Goal: Information Seeking & Learning: Learn about a topic

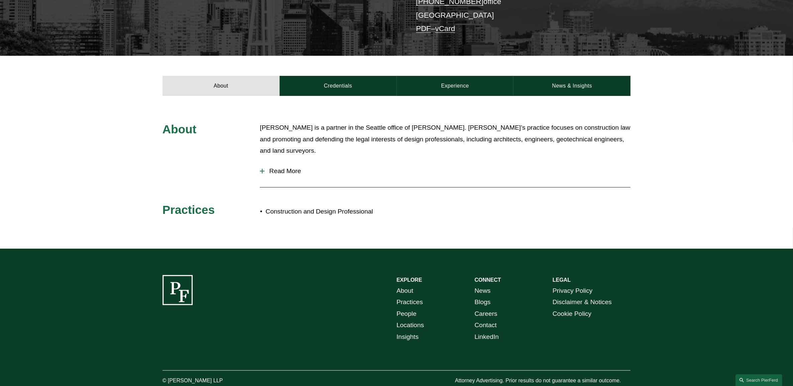
scroll to position [213, 0]
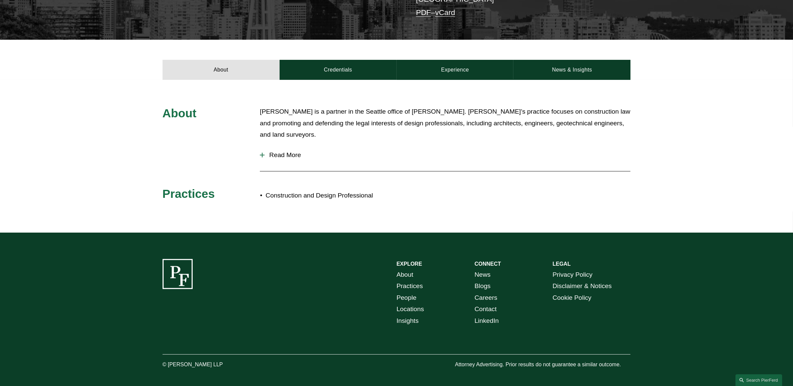
click at [279, 128] on p "[PERSON_NAME] is a partner in the Seattle office of [PERSON_NAME]. [PERSON_NAME…" at bounding box center [445, 123] width 371 height 35
click at [278, 146] on button "Read More" at bounding box center [445, 154] width 371 height 17
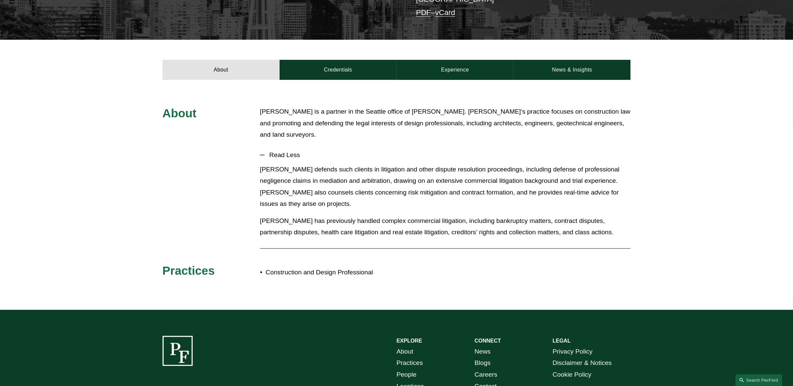
click at [285, 146] on button "Read Less" at bounding box center [445, 154] width 371 height 17
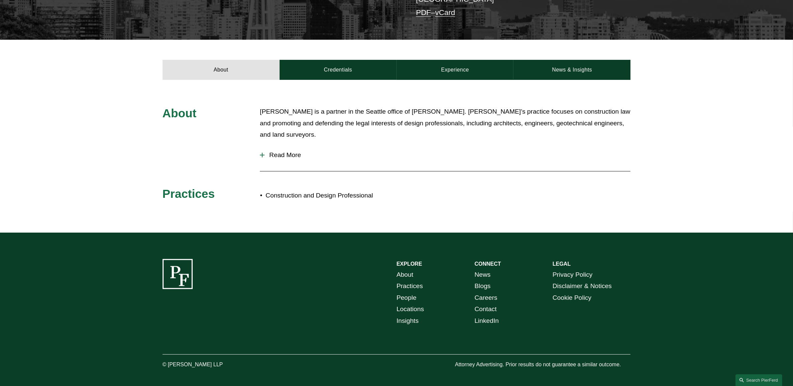
click at [286, 115] on p "[PERSON_NAME] is a partner in the Seattle office of [PERSON_NAME]. [PERSON_NAME…" at bounding box center [445, 123] width 371 height 35
drag, startPoint x: 292, startPoint y: 138, endPoint x: 291, endPoint y: 146, distance: 8.1
click at [292, 146] on button "Read More" at bounding box center [445, 154] width 371 height 17
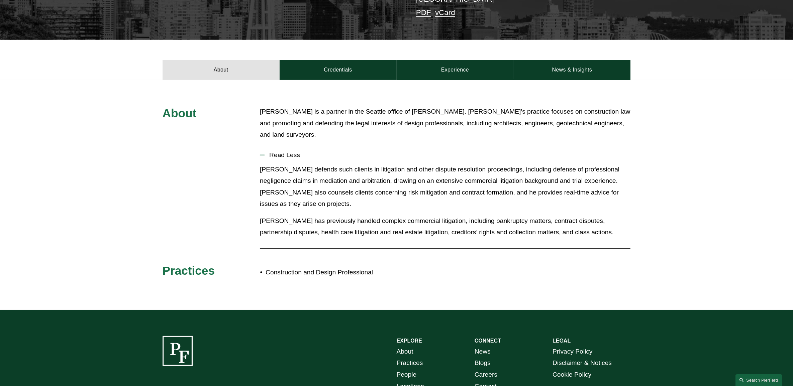
click at [291, 151] on span "Read Less" at bounding box center [448, 154] width 366 height 7
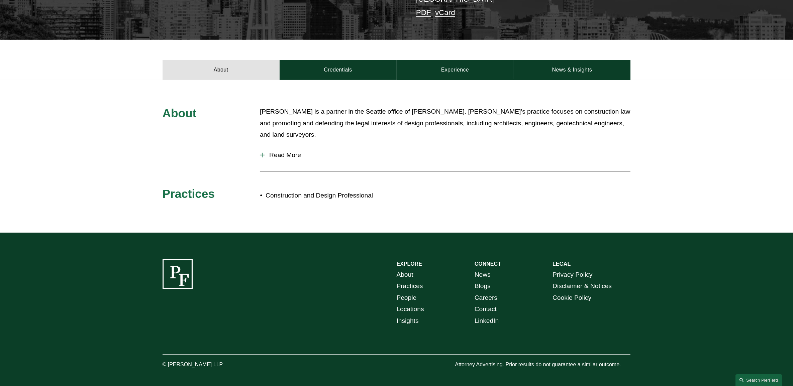
click at [291, 151] on span "Read More" at bounding box center [448, 154] width 366 height 7
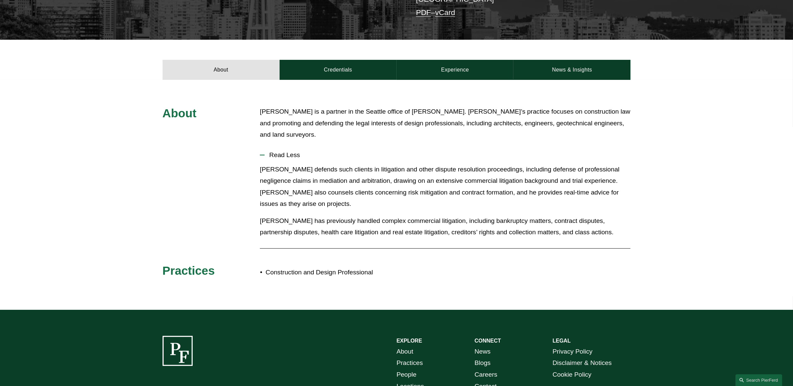
click at [318, 106] on p "[PERSON_NAME] is a partner in the Seattle office of [PERSON_NAME]. [PERSON_NAME…" at bounding box center [445, 123] width 371 height 35
drag, startPoint x: 584, startPoint y: 231, endPoint x: 574, endPoint y: 223, distance: 12.6
click at [582, 229] on div "[PERSON_NAME] defends such clients in litigation and other dispute resolution p…" at bounding box center [445, 204] width 371 height 80
click at [343, 60] on link "Credentials" at bounding box center [338, 70] width 117 height 20
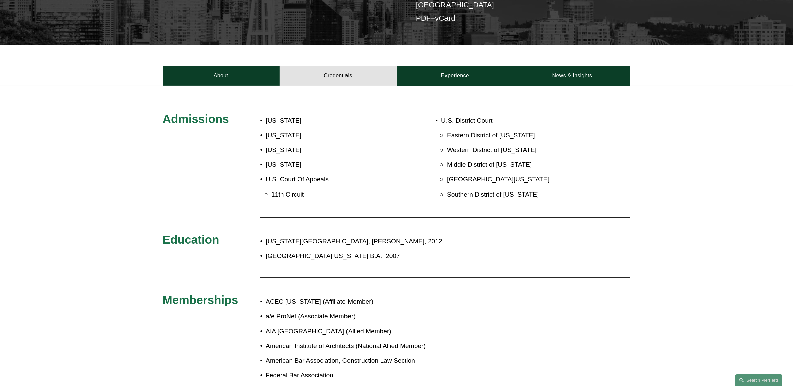
scroll to position [172, 0]
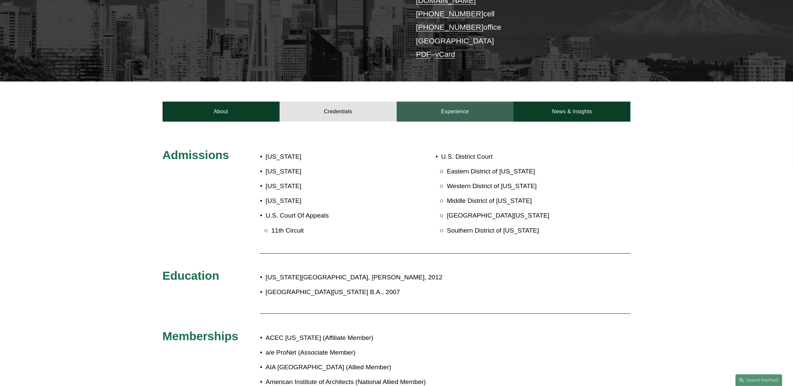
click at [457, 103] on link "Experience" at bounding box center [455, 112] width 117 height 20
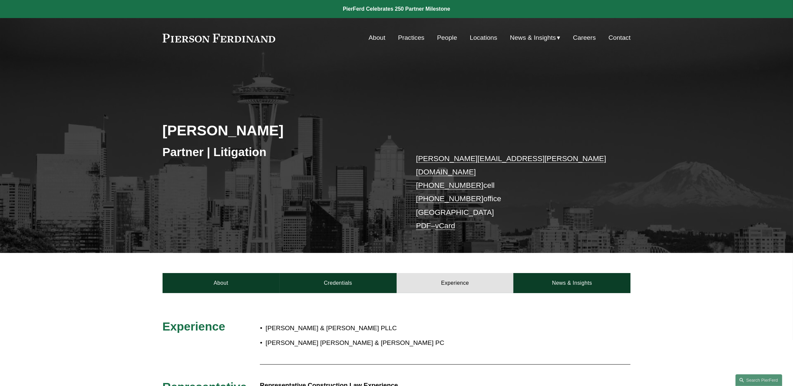
scroll to position [125, 0]
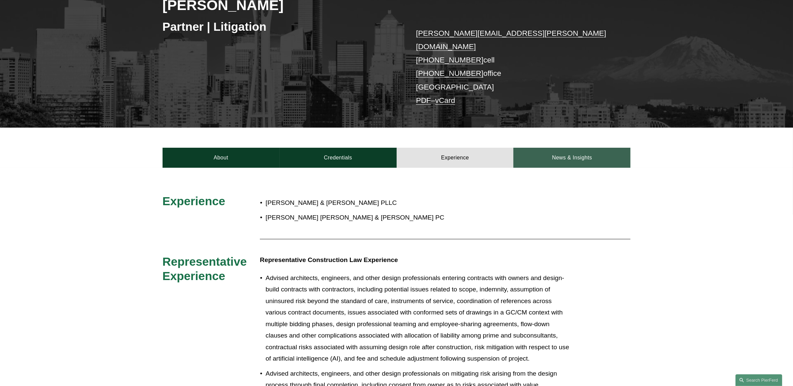
click at [580, 152] on link "News & Insights" at bounding box center [571, 158] width 117 height 20
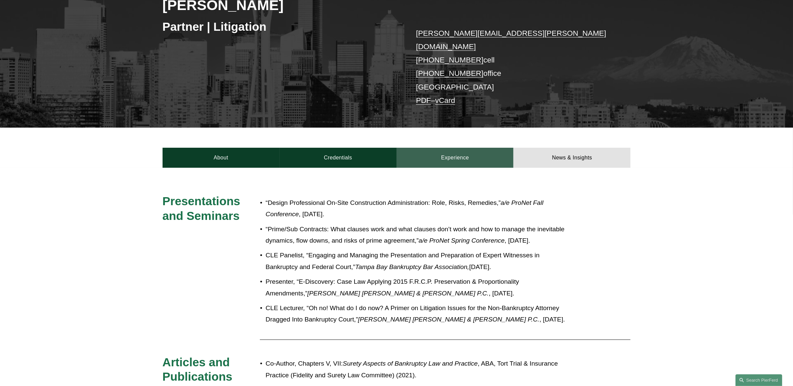
click at [450, 148] on link "Experience" at bounding box center [455, 158] width 117 height 20
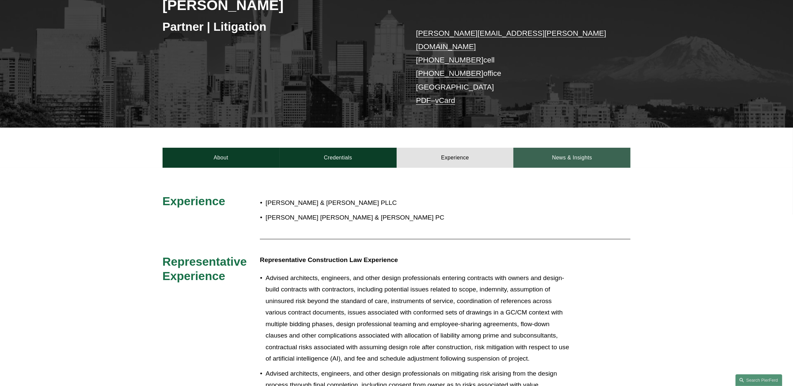
click at [553, 148] on link "News & Insights" at bounding box center [571, 158] width 117 height 20
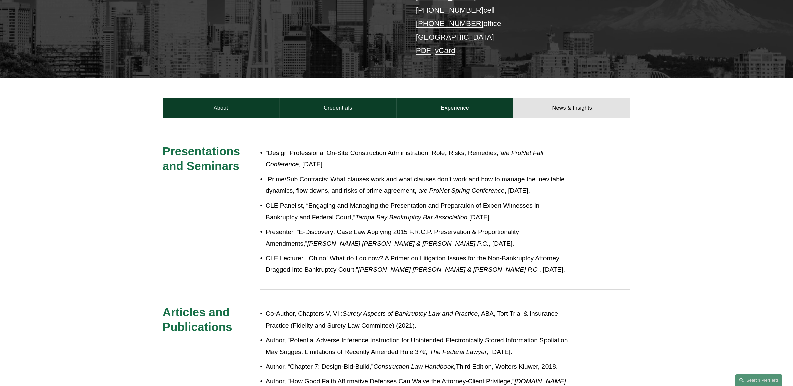
scroll to position [167, 0]
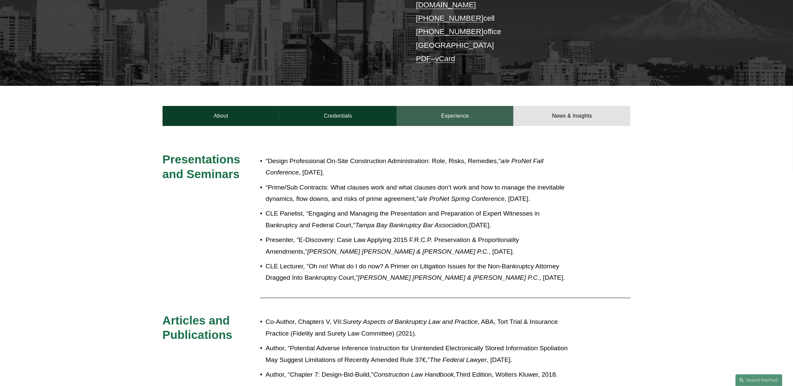
click at [465, 106] on link "Experience" at bounding box center [455, 116] width 117 height 20
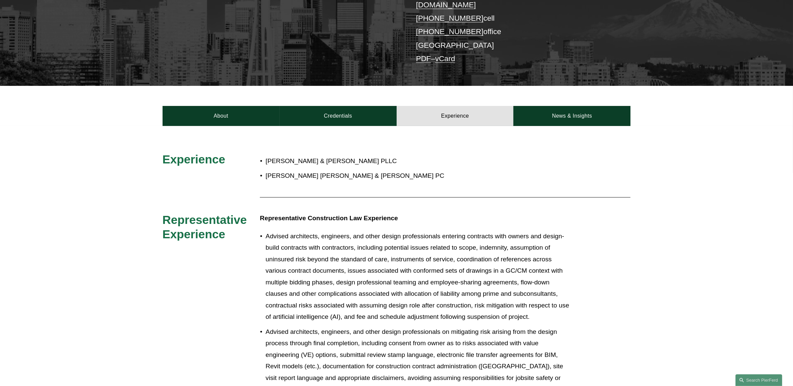
click at [393, 326] on p "Advised architects, engineers, and other design professionals on mitigating ris…" at bounding box center [419, 372] width 306 height 93
click at [277, 237] on p "Advised architects, engineers, and other design professionals entering contract…" at bounding box center [419, 277] width 306 height 93
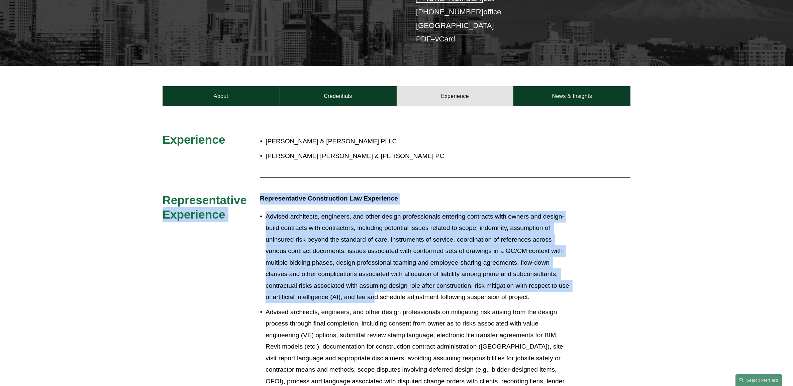
drag, startPoint x: 255, startPoint y: 203, endPoint x: 376, endPoint y: 279, distance: 142.9
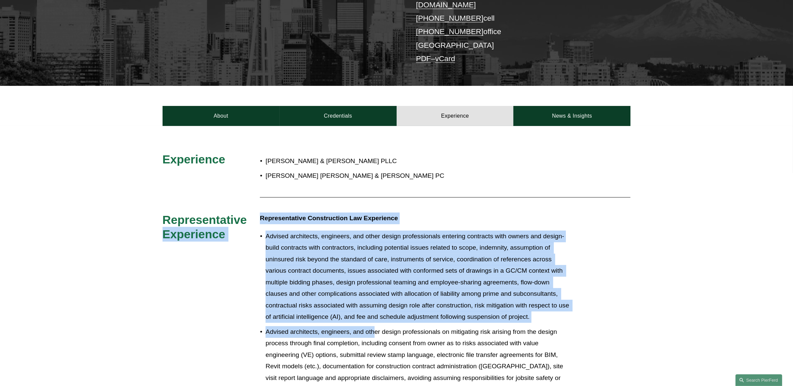
click at [377, 279] on p "Advised architects, engineers, and other design professionals entering contract…" at bounding box center [419, 277] width 306 height 93
click at [422, 291] on p "Advised architects, engineers, and other design professionals entering contract…" at bounding box center [419, 277] width 306 height 93
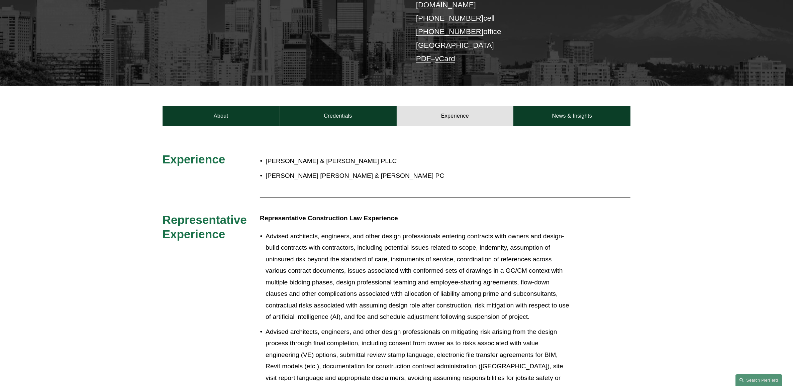
click at [419, 326] on p "Advised architects, engineers, and other design professionals on mitigating ris…" at bounding box center [419, 372] width 306 height 93
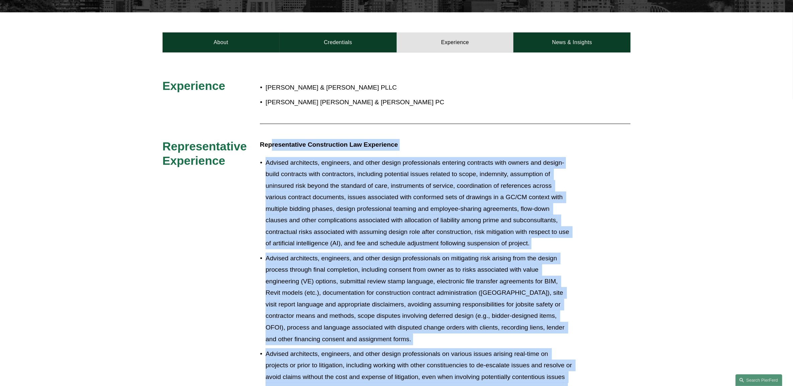
scroll to position [179, 0]
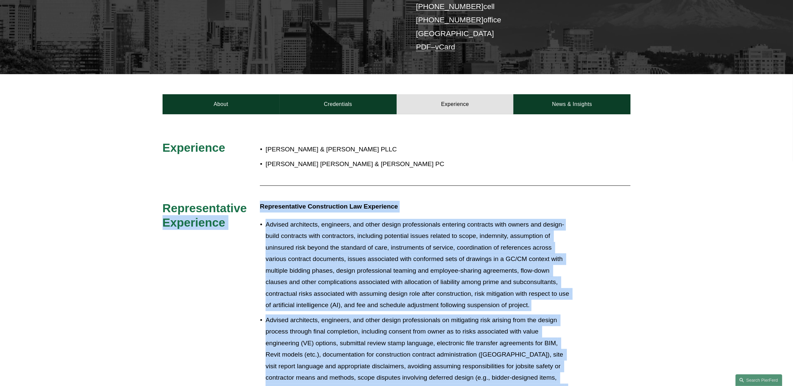
drag, startPoint x: 465, startPoint y: 179, endPoint x: 257, endPoint y: 194, distance: 208.5
click at [257, 201] on h3 "Representative Experience" at bounding box center [212, 215] width 98 height 29
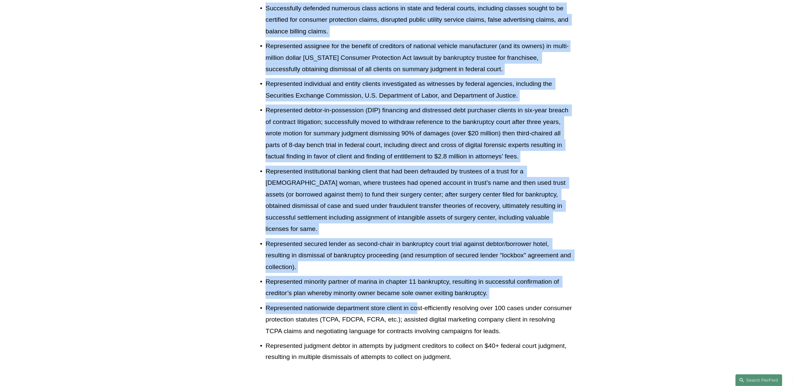
scroll to position [1391, 0]
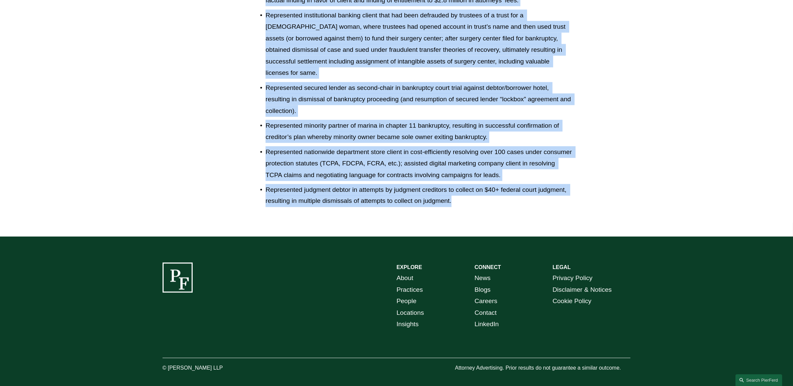
drag, startPoint x: 163, startPoint y: 197, endPoint x: 494, endPoint y: 191, distance: 331.8
drag, startPoint x: 494, startPoint y: 191, endPoint x: 394, endPoint y: 119, distance: 123.4
copy div "Representative Experience Representative Construction Law Experience Advised ar…"
